Goal: Transaction & Acquisition: Obtain resource

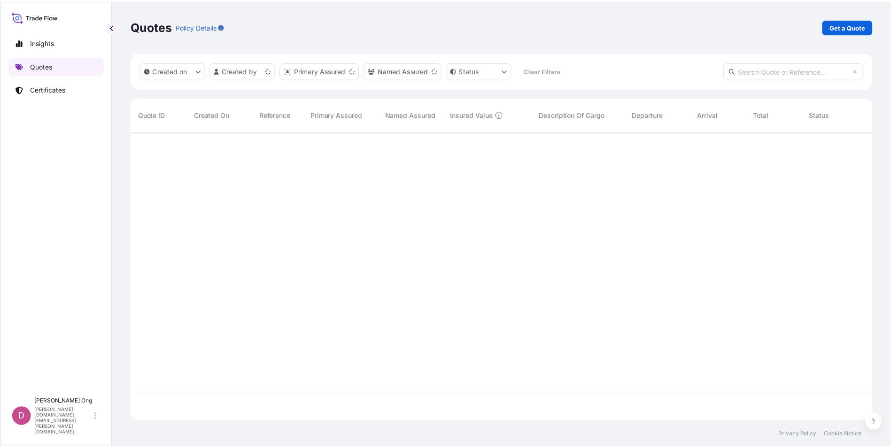
scroll to position [288, 741]
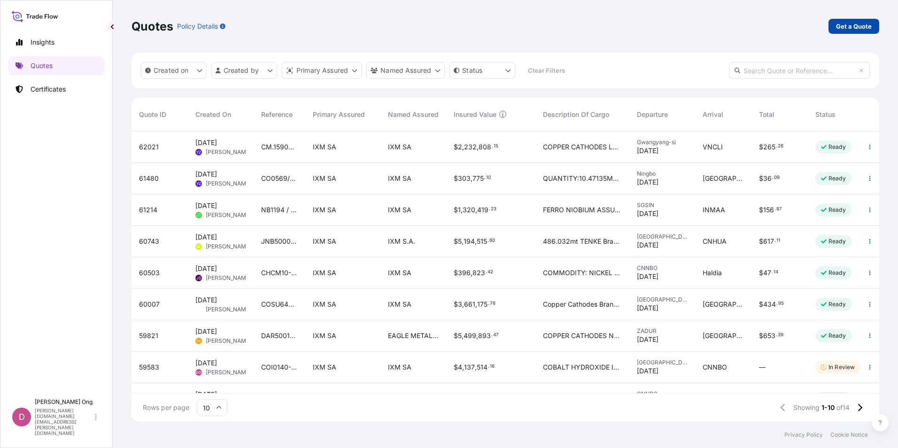
click at [855, 27] on p "Get a Quote" at bounding box center [854, 26] width 36 height 9
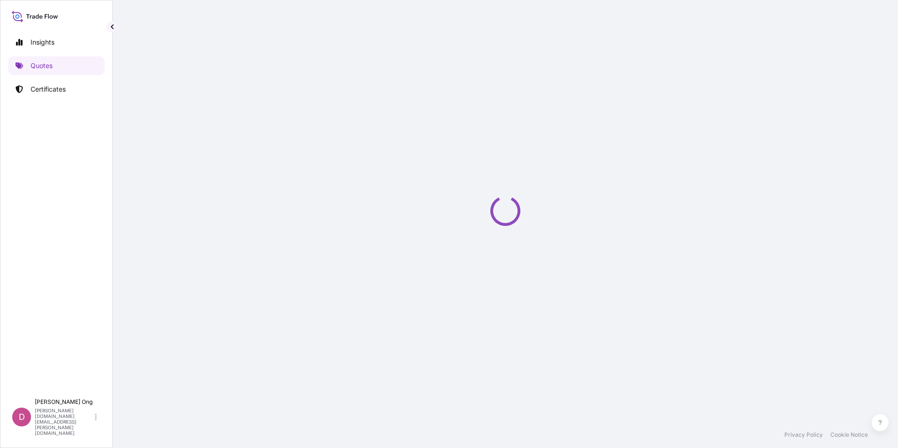
click at [452, 115] on div "Loading" at bounding box center [505, 211] width 748 height 422
select select "Sea"
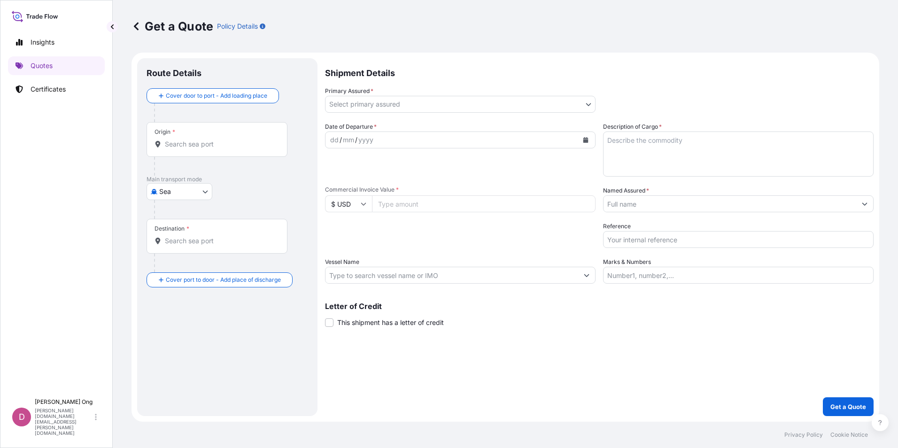
click at [505, 106] on body "Insights Quotes Certificates D [PERSON_NAME] [PERSON_NAME][DOMAIN_NAME][EMAIL_A…" at bounding box center [449, 224] width 898 height 448
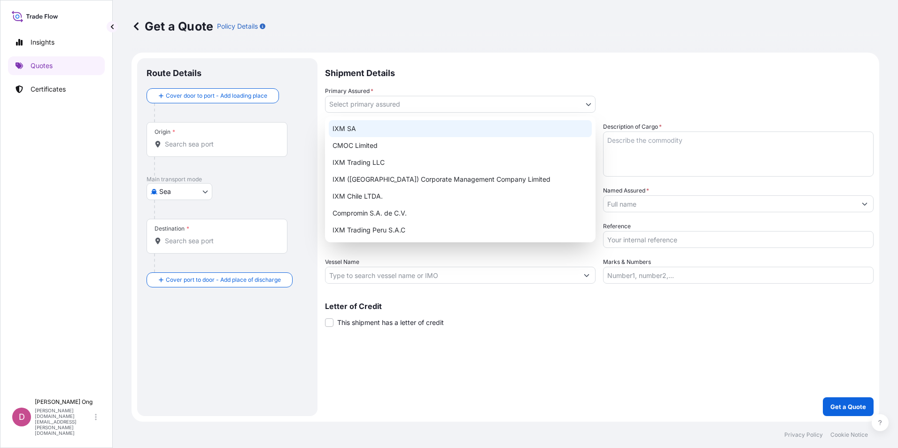
click at [440, 128] on div "IXM SA" at bounding box center [460, 128] width 263 height 17
select select "31846"
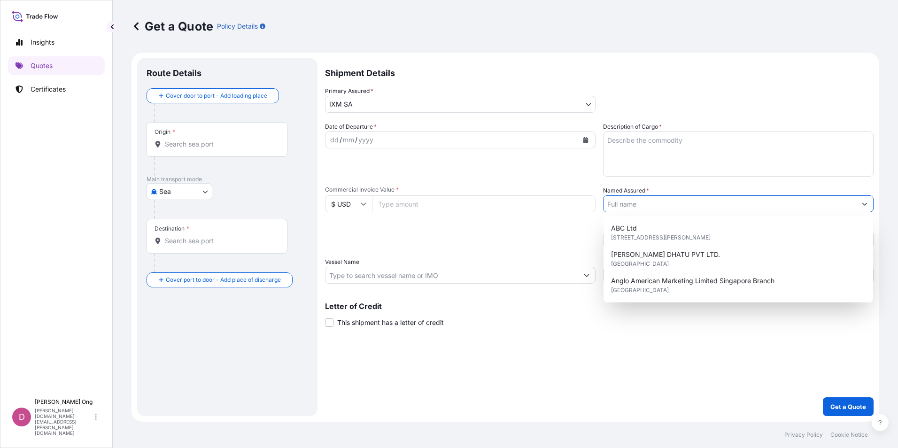
click at [691, 203] on input "Named Assured *" at bounding box center [729, 203] width 253 height 17
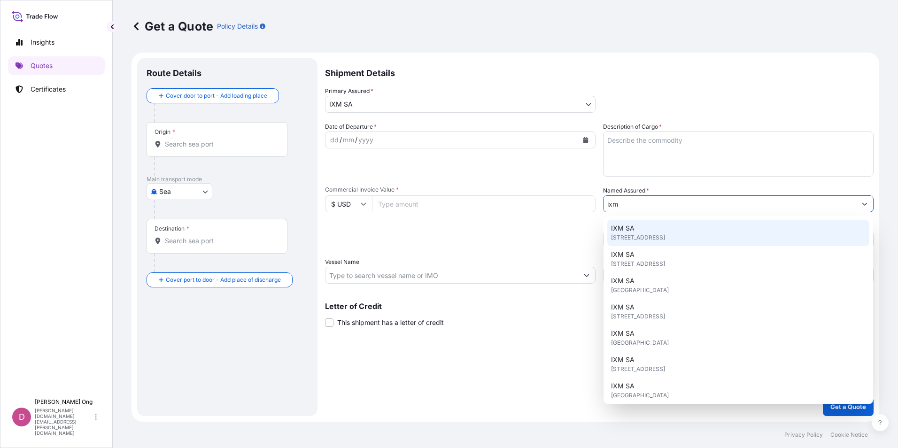
click at [664, 236] on span "[STREET_ADDRESS]" at bounding box center [638, 237] width 54 height 9
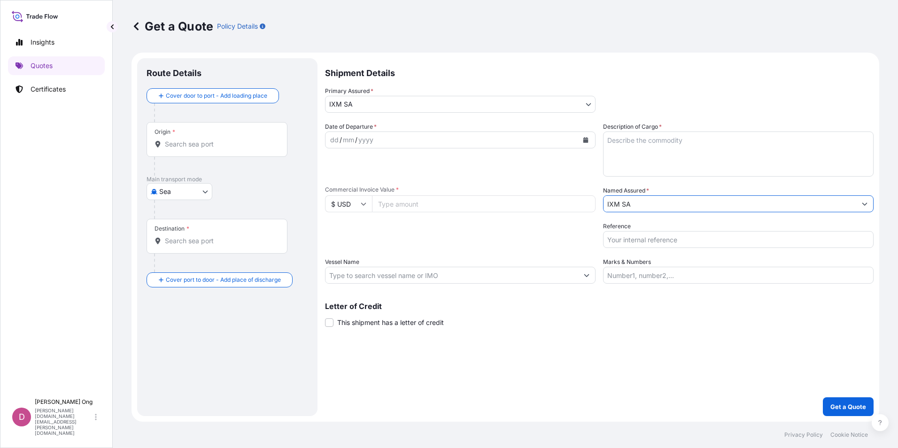
type input "IXM SA"
click at [589, 139] on button "Calendar" at bounding box center [585, 139] width 15 height 15
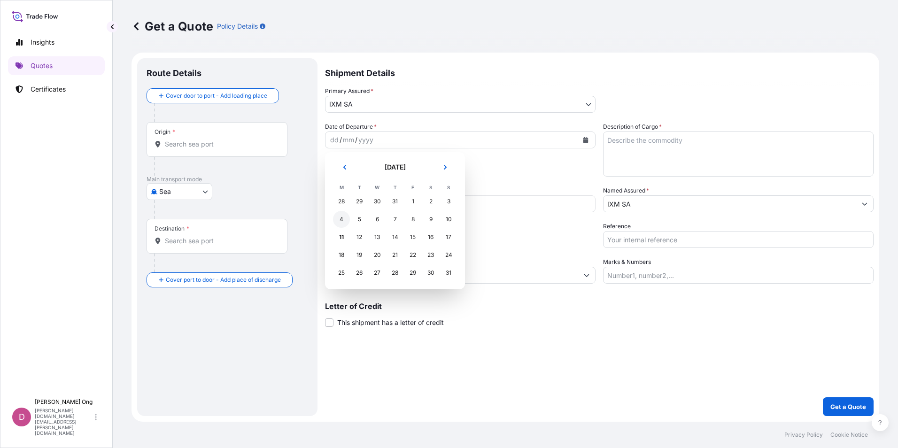
click at [344, 220] on div "4" at bounding box center [341, 219] width 17 height 17
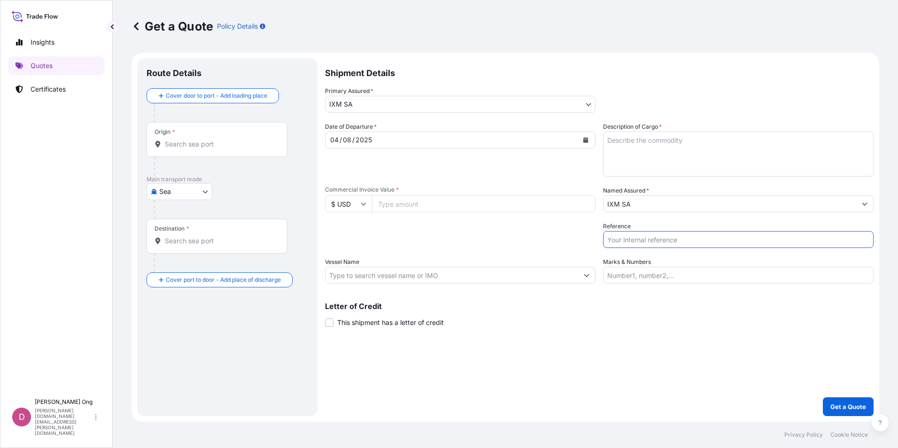
click at [696, 240] on input "Reference" at bounding box center [738, 239] width 270 height 17
click at [651, 243] on input "Reference" at bounding box center [738, 239] width 270 height 17
paste input "BCC15565S"
type input "BCC15565S-P / BL NO.: ATH-2501"
click at [440, 232] on div "Packing Category Type to search a container mode Please select a primary mode o…" at bounding box center [460, 235] width 270 height 26
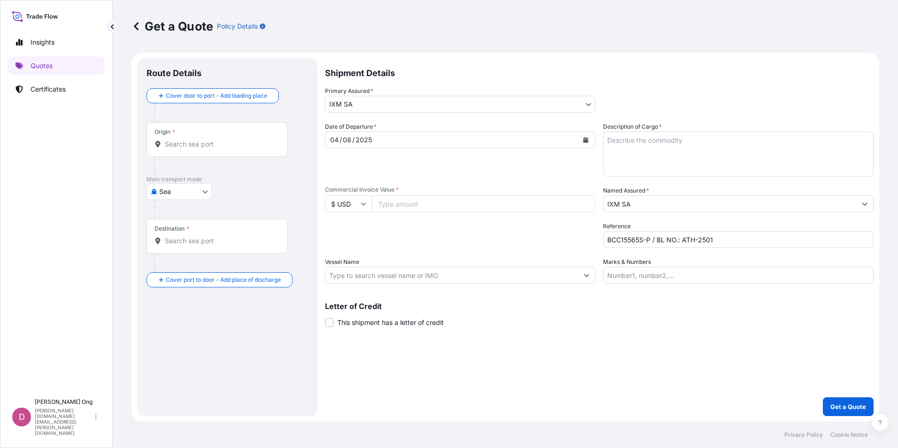
click at [423, 206] on input "Commercial Invoice Value *" at bounding box center [484, 203] width 224 height 17
paste input "34041849.18"
type input "34041849.18"
click at [389, 230] on div "Packing Category Type to search a container mode Please select a primary mode o…" at bounding box center [460, 235] width 270 height 26
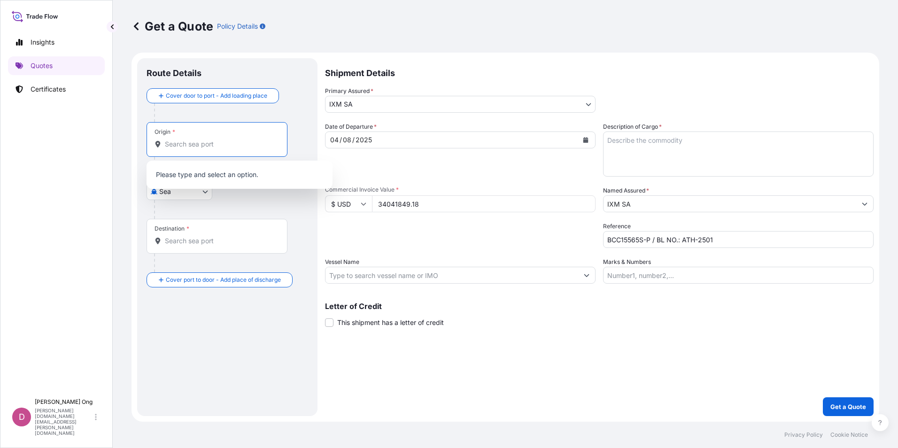
click at [203, 144] on input "Origin *" at bounding box center [220, 143] width 111 height 9
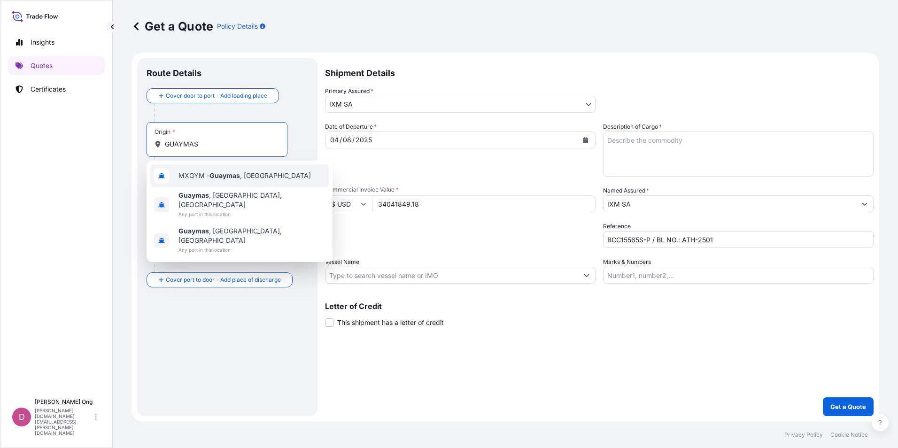
click at [235, 181] on div "MXGYM - [GEOGRAPHIC_DATA] , [GEOGRAPHIC_DATA]" at bounding box center [239, 175] width 178 height 23
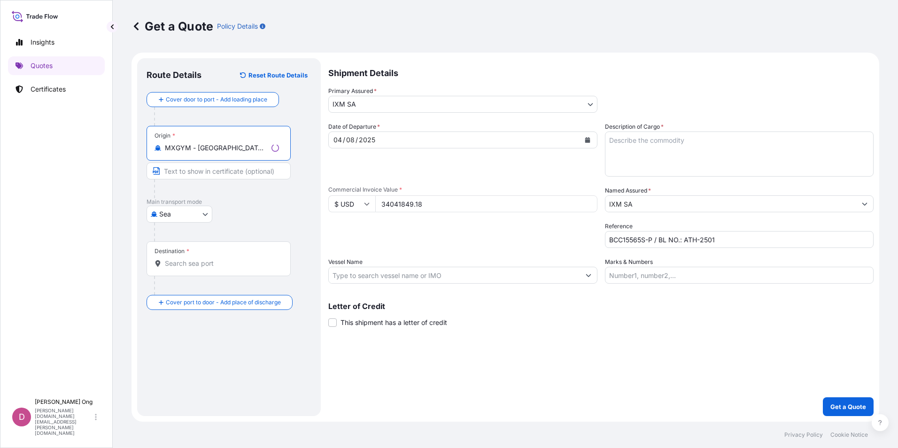
type input "MXGYM - [GEOGRAPHIC_DATA], [GEOGRAPHIC_DATA]"
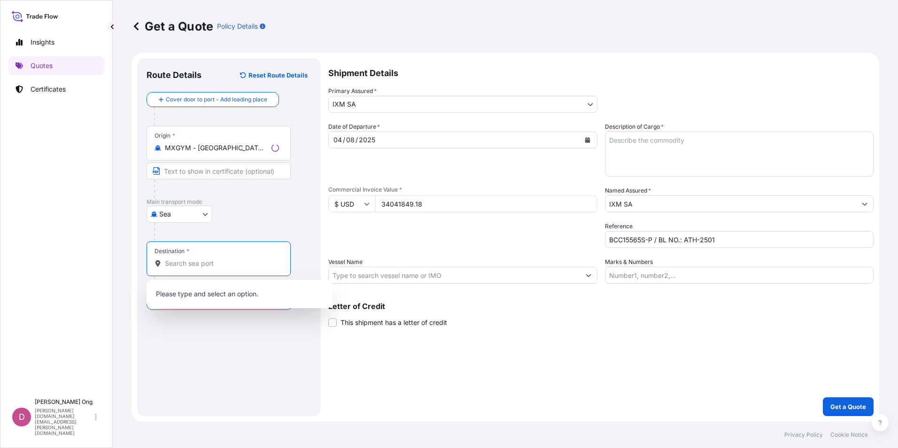
click at [195, 264] on input "Destination *" at bounding box center [222, 263] width 114 height 9
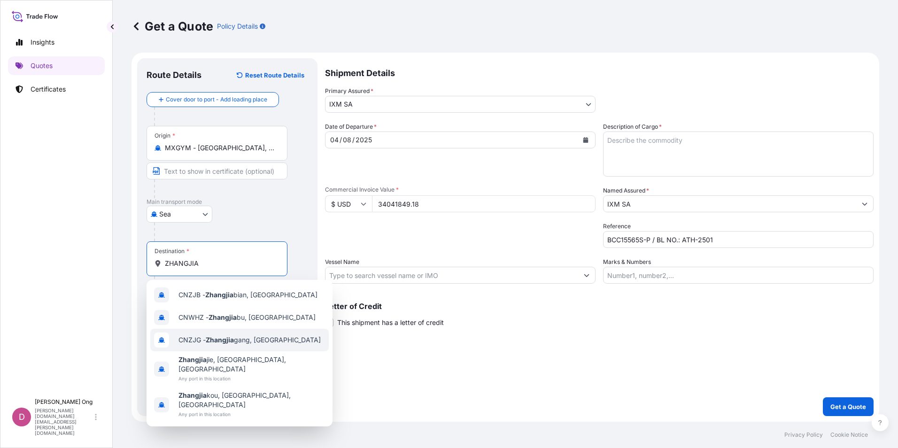
click at [263, 342] on span "CNZJG - Zhangjia gang, [GEOGRAPHIC_DATA]" at bounding box center [249, 339] width 142 height 9
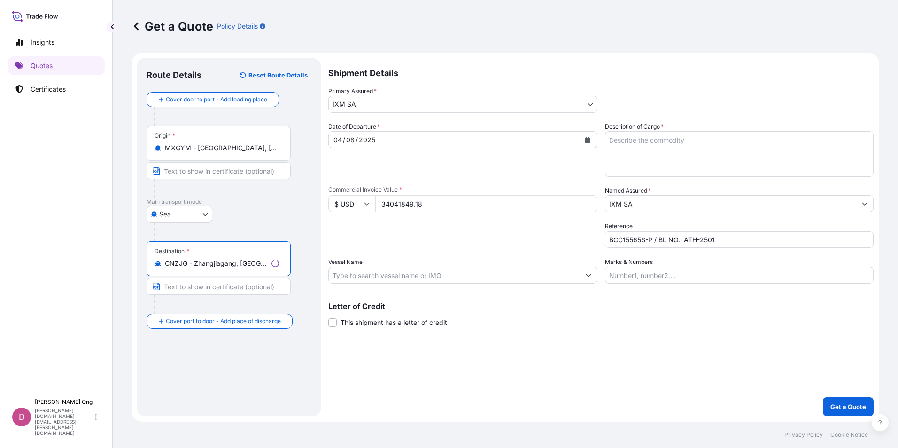
type input "CNZJG - Zhangjiagang, [GEOGRAPHIC_DATA]"
click at [229, 174] on input "Text to appear on certificate" at bounding box center [219, 170] width 144 height 17
type input "[GEOGRAPHIC_DATA], [GEOGRAPHIC_DATA]"
type input "ZHANGJIAGANG, [GEOGRAPHIC_DATA]"
click at [532, 274] on input "Vessel Name" at bounding box center [451, 275] width 253 height 17
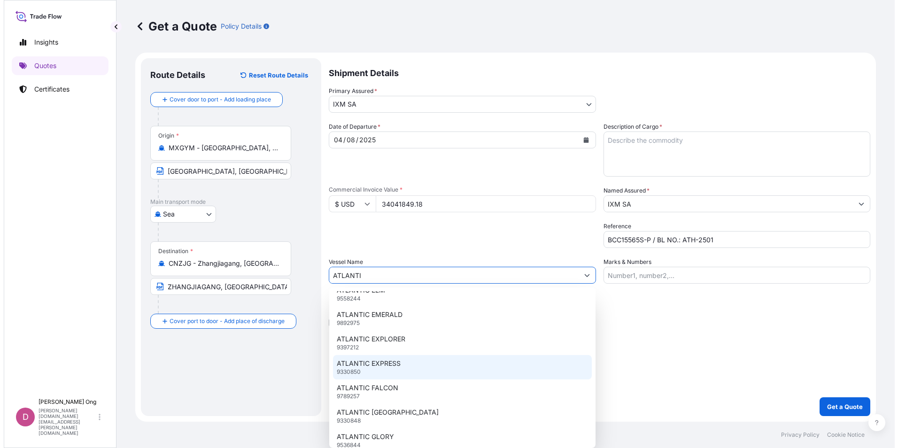
scroll to position [564, 0]
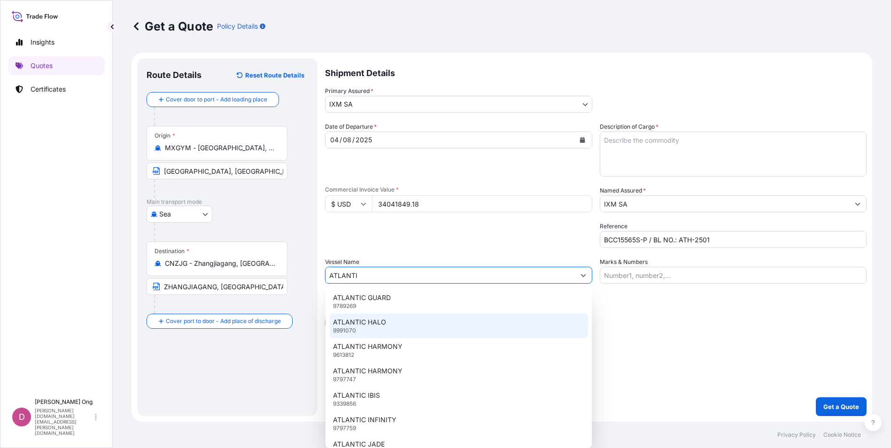
click at [417, 321] on div "ATLANTIC HALO 9991070" at bounding box center [458, 326] width 259 height 24
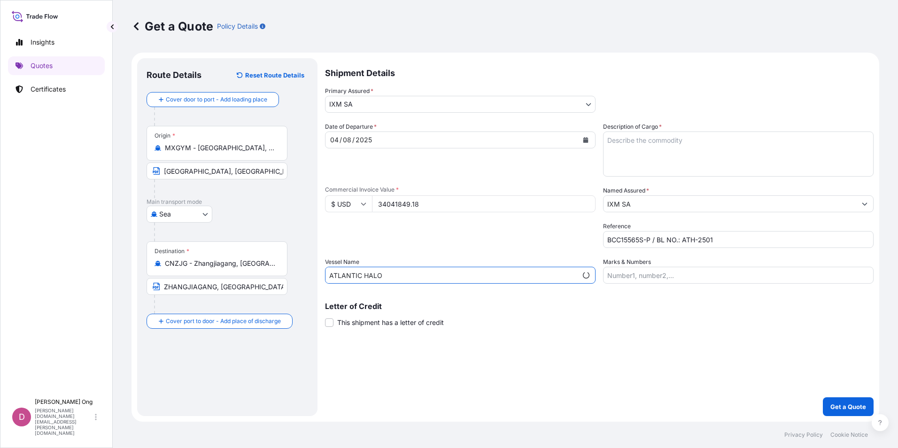
type input "ATLANTIC HALO"
click at [417, 322] on span "This shipment has a letter of credit" at bounding box center [390, 322] width 107 height 9
click at [325, 317] on input "This shipment has a letter of credit" at bounding box center [325, 317] width 0 height 0
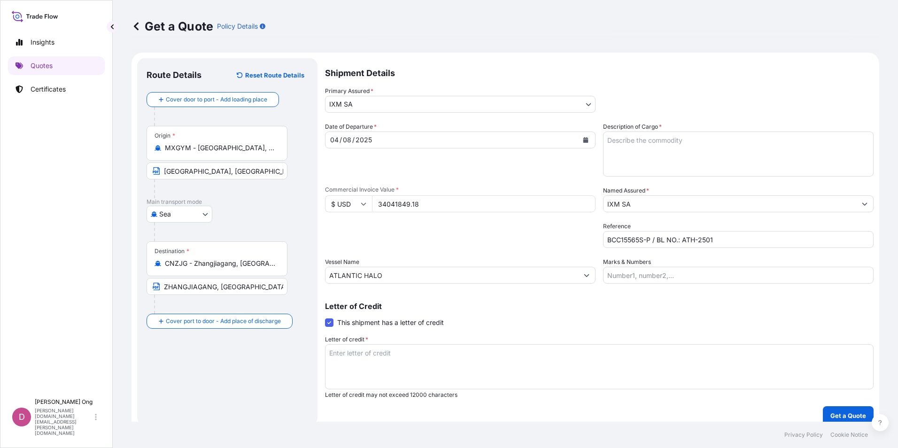
click at [674, 148] on textarea "Description of Cargo *" at bounding box center [738, 153] width 270 height 45
click at [701, 149] on textarea "MEXICAN COPPER CONCENTRATES QUANTITY: ASSURED BY IXM S.A." at bounding box center [738, 153] width 270 height 45
paste textarea "9854.9960"
type textarea "MEXICAN COPPER CONCENTRATES QUANTITY: 9854.9960 DMT ASSURED BY IXM S.A."
drag, startPoint x: 545, startPoint y: 229, endPoint x: 532, endPoint y: 236, distance: 15.1
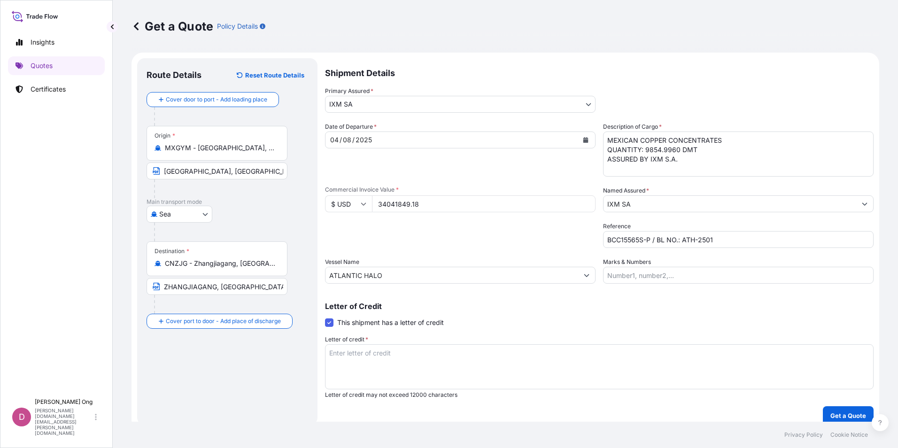
click at [532, 236] on div "Packing Category Type to search a container mode Please select a primary mode o…" at bounding box center [460, 235] width 270 height 26
drag, startPoint x: 532, startPoint y: 236, endPoint x: 497, endPoint y: 242, distance: 35.7
click at [497, 242] on div "Packing Category Type to search a container mode Please select a primary mode o…" at bounding box center [460, 235] width 270 height 26
click at [402, 356] on textarea "Letter of credit *" at bounding box center [599, 366] width 548 height 45
click at [492, 361] on textarea "Letter of credit *" at bounding box center [599, 366] width 548 height 45
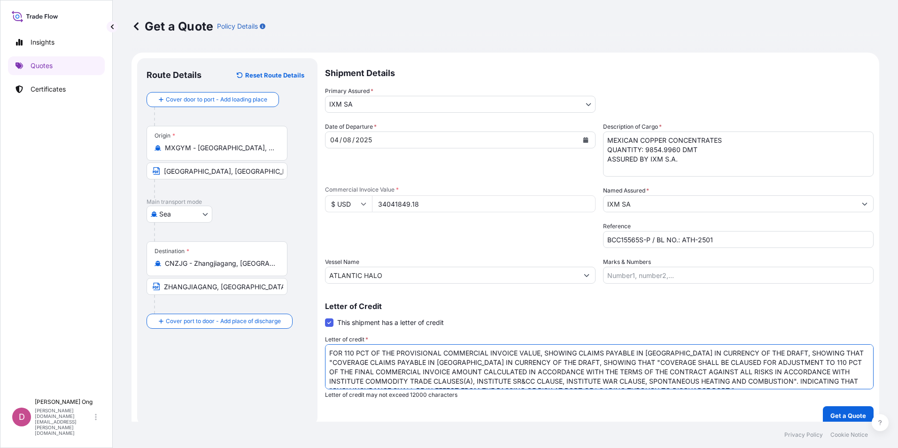
drag, startPoint x: 685, startPoint y: 358, endPoint x: 710, endPoint y: 361, distance: 25.0
click at [710, 361] on textarea "FOR 110 PCT OF THE PROVISIONAL COMMERCIAL INVOICE VALUE, SHOWING CLAIMS PAYABLE…" at bounding box center [599, 366] width 548 height 45
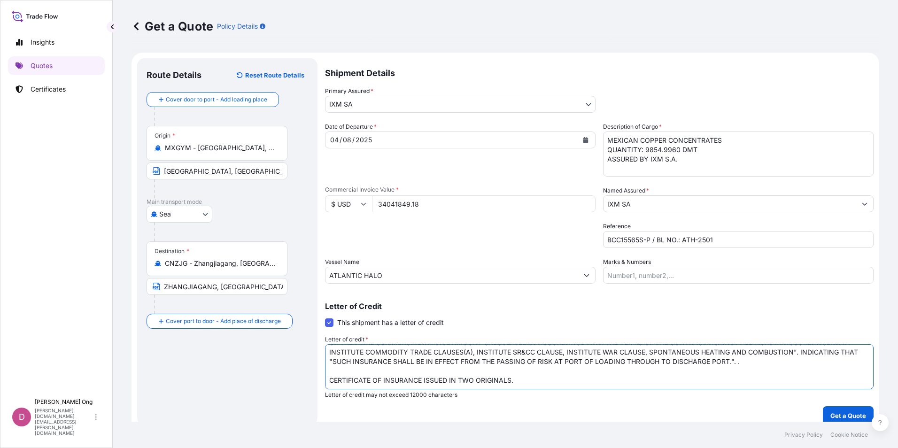
drag, startPoint x: 479, startPoint y: 371, endPoint x: 644, endPoint y: 356, distance: 165.5
click at [644, 356] on textarea "FOR 110 PCT OF THE PROVISIONAL COMMERCIAL INVOICE VALUE, SHOWING CLAIMS PAYABLE…" at bounding box center [599, 366] width 548 height 45
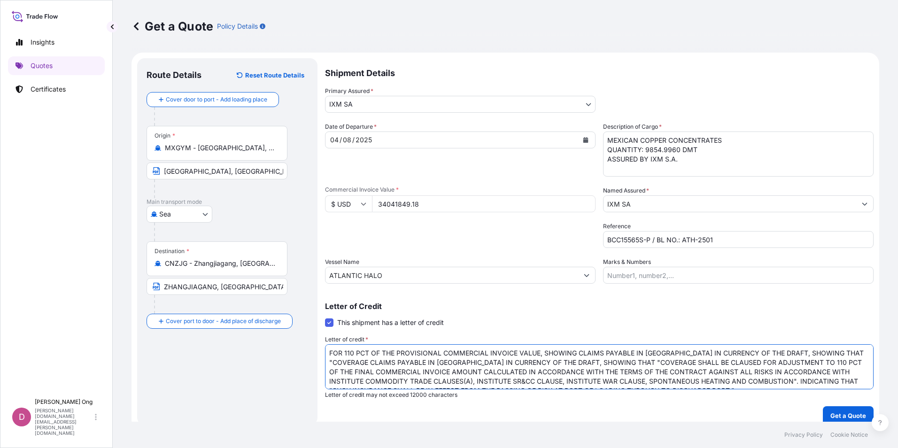
click at [456, 384] on textarea "FOR 110 PCT OF THE PROVISIONAL COMMERCIAL INVOICE VALUE, SHOWING CLAIMS PAYABLE…" at bounding box center [599, 366] width 548 height 45
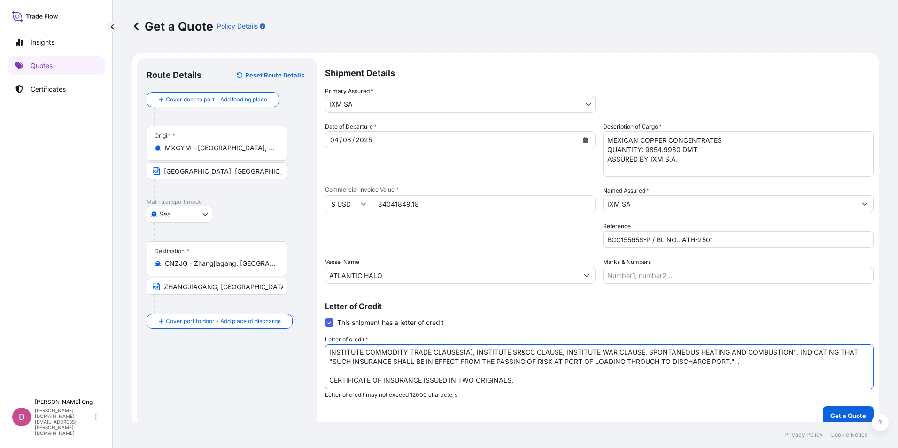
scroll to position [9, 0]
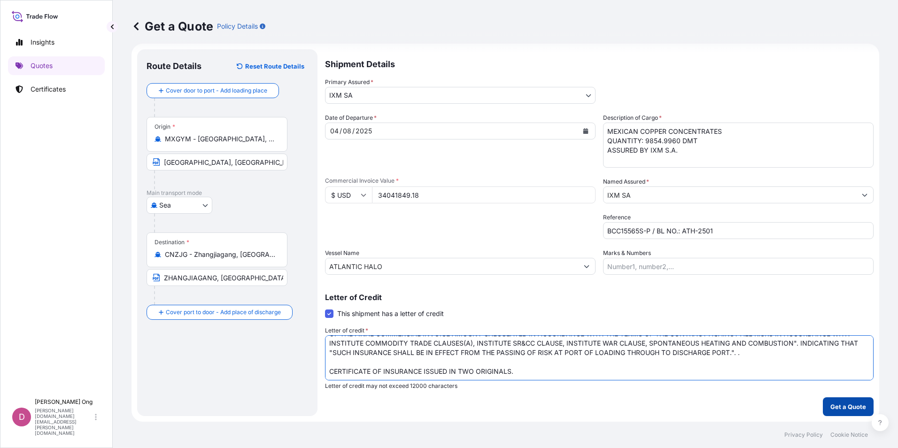
type textarea "FOR 110 PCT OF THE PROVISIONAL COMMERCIAL INVOICE VALUE, SHOWING CLAIMS PAYABLE…"
click at [837, 407] on p "Get a Quote" at bounding box center [848, 406] width 36 height 9
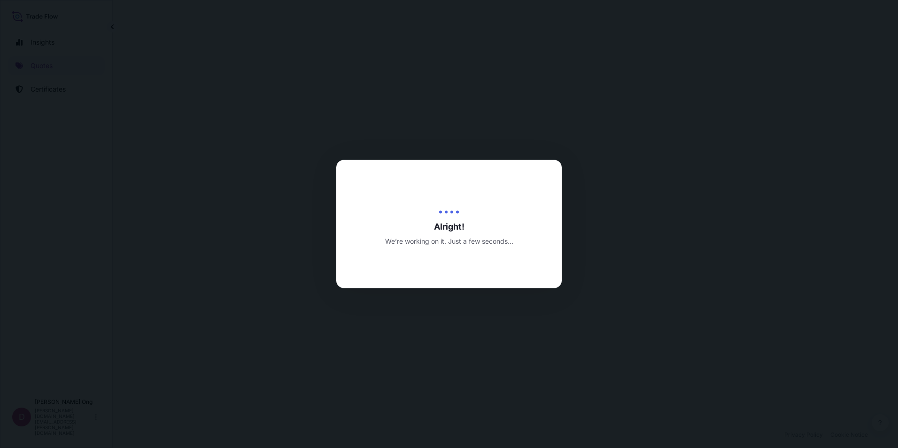
select select "Sea"
select select "31846"
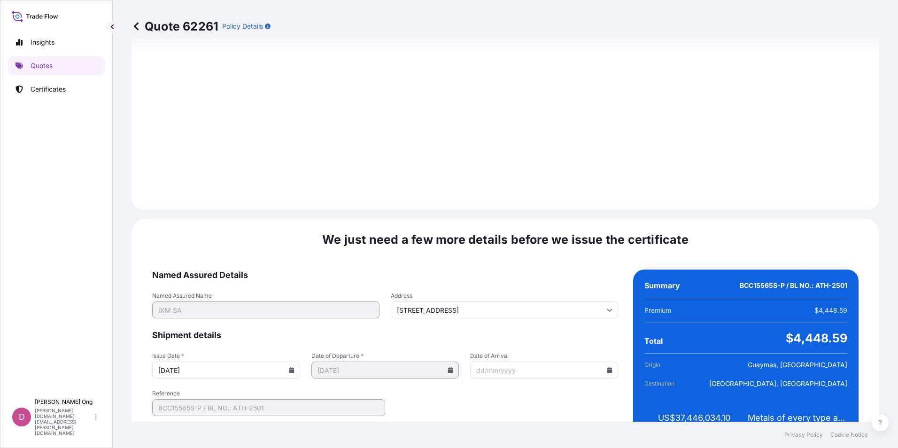
scroll to position [1108, 0]
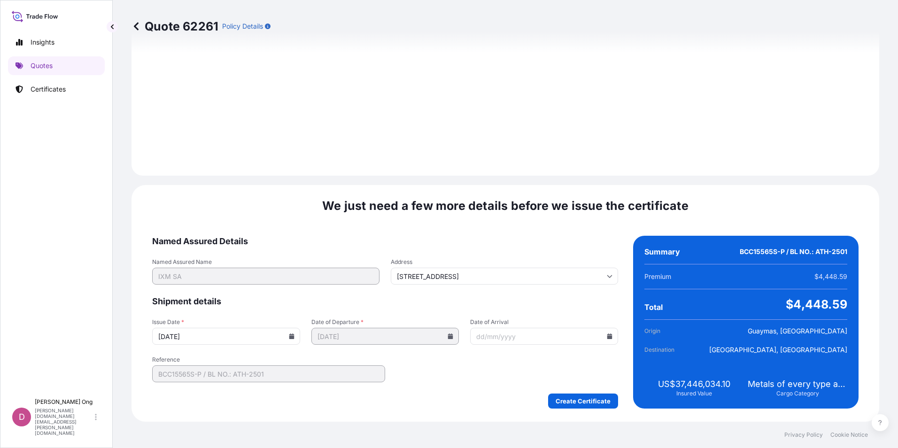
click at [295, 340] on input "[DATE]" at bounding box center [226, 336] width 148 height 17
click at [286, 337] on input "[DATE]" at bounding box center [226, 336] width 148 height 17
click at [289, 336] on icon at bounding box center [292, 336] width 6 height 6
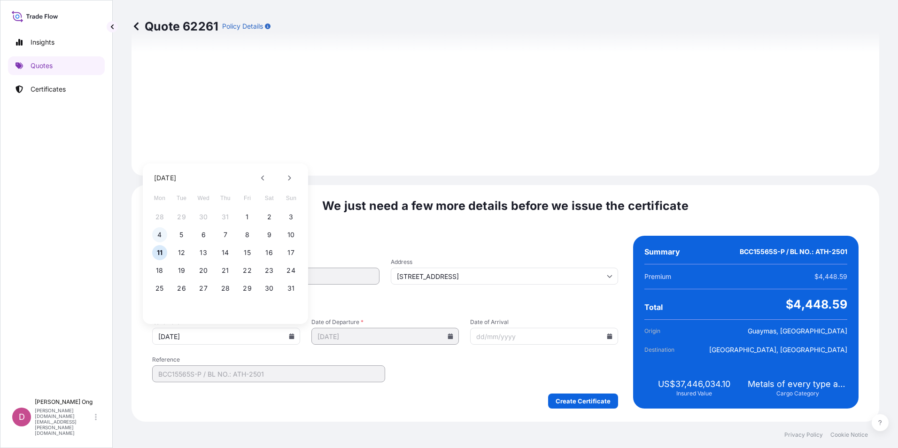
click at [160, 237] on button "4" at bounding box center [159, 234] width 15 height 15
type input "[DATE]"
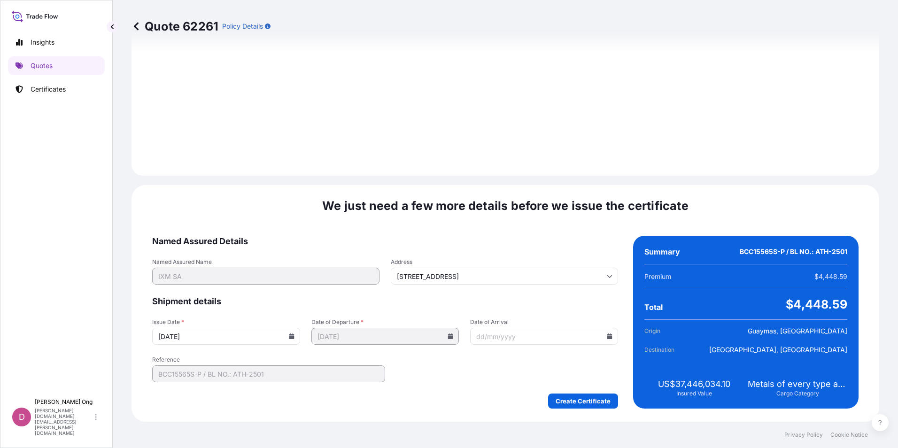
click at [477, 381] on form "Named Assured Details Named Assured Name IXM SA Address [STREET_ADDRESS] Shipme…" at bounding box center [385, 322] width 466 height 173
drag, startPoint x: 460, startPoint y: 228, endPoint x: 481, endPoint y: 415, distance: 188.1
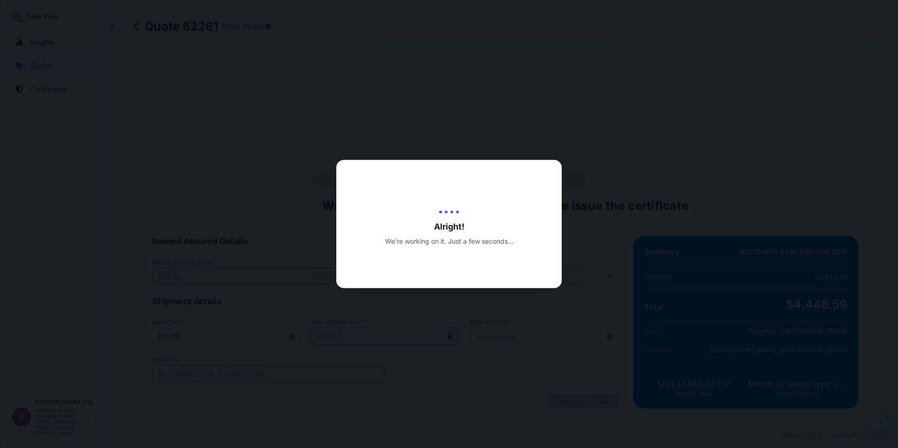
click at [527, 314] on div at bounding box center [449, 224] width 898 height 448
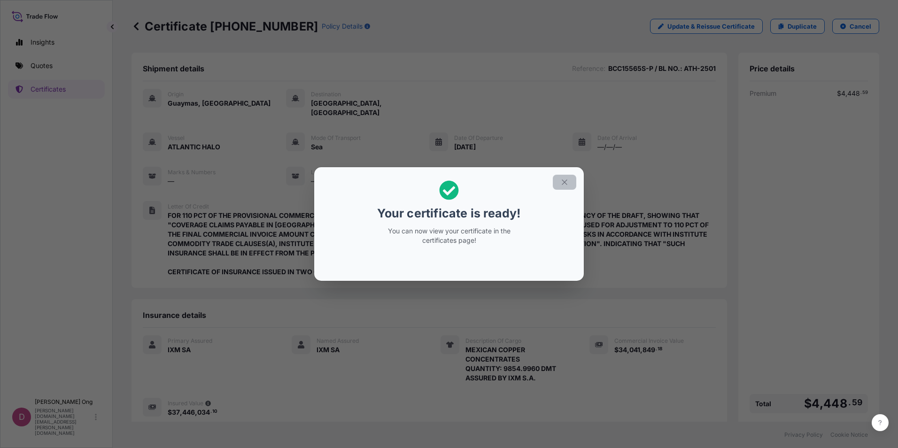
click at [567, 181] on icon "button" at bounding box center [564, 182] width 8 height 8
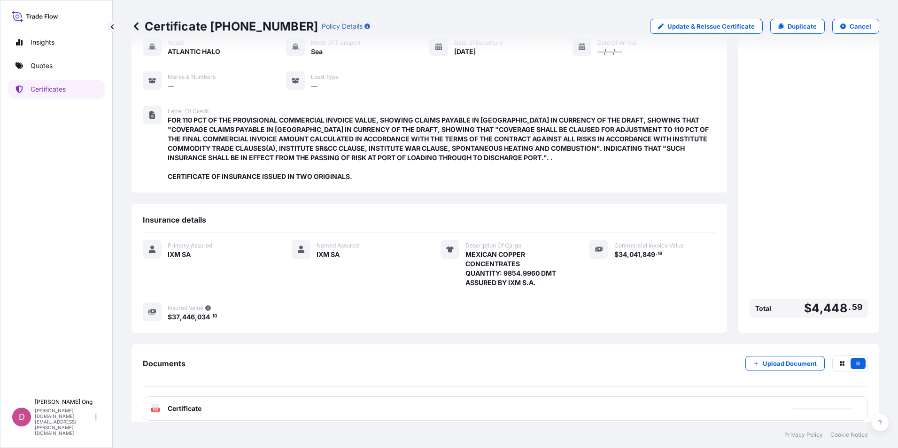
scroll to position [96, 0]
